Goal: Task Accomplishment & Management: Manage account settings

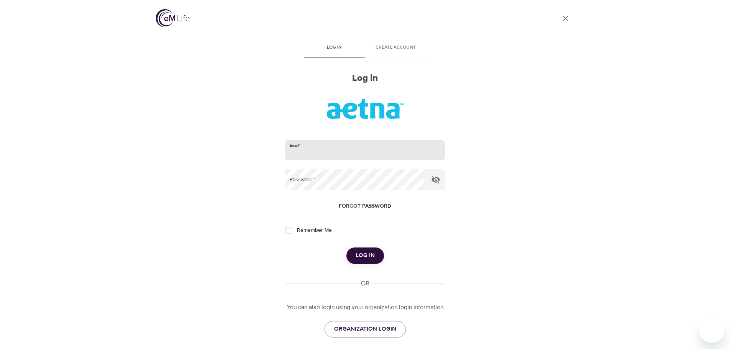
click at [326, 142] on input "email" at bounding box center [365, 150] width 160 height 21
type input "sknaub@aetna.com"
click at [346, 248] on button "Log in" at bounding box center [365, 256] width 38 height 16
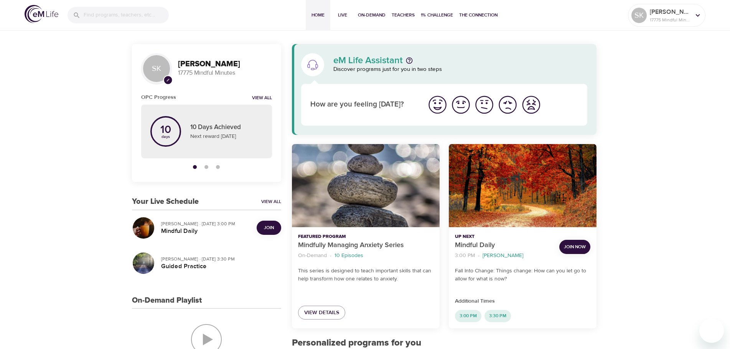
click at [269, 228] on span "Join" at bounding box center [269, 228] width 10 height 8
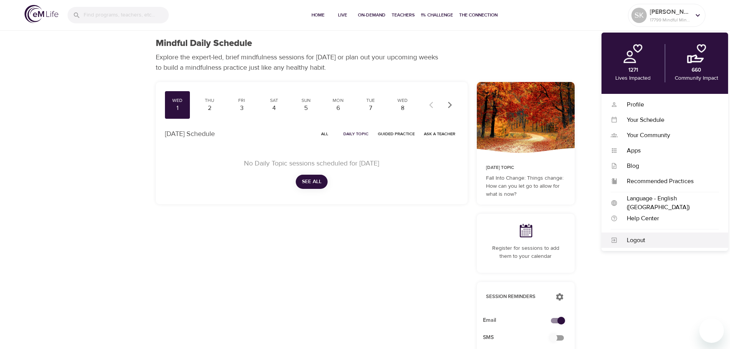
click at [635, 242] on div "Logout" at bounding box center [667, 240] width 101 height 9
